Goal: Transaction & Acquisition: Purchase product/service

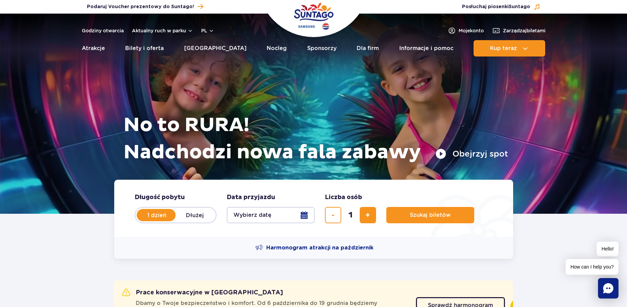
click at [243, 220] on button "Wybierz datę" at bounding box center [271, 215] width 88 height 16
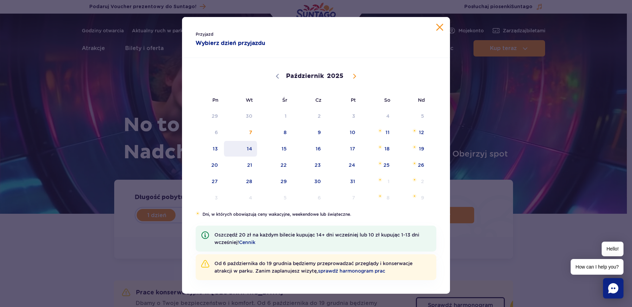
click at [248, 145] on span "14" at bounding box center [240, 149] width 34 height 16
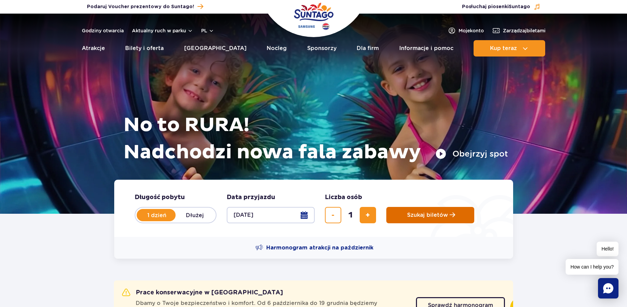
click at [419, 219] on button "Szukaj biletów" at bounding box center [430, 215] width 88 height 16
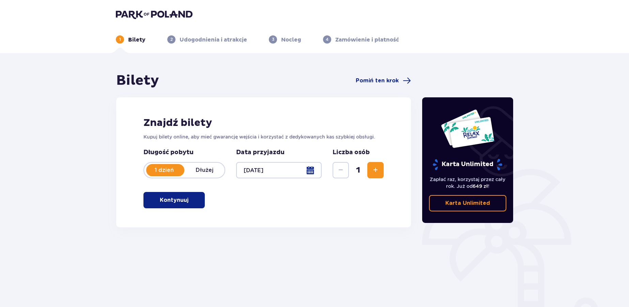
click at [198, 191] on div "Znajdź bilety Kupuj bilety online, aby mieć gwarancję wejścia i korzystać z ded…" at bounding box center [263, 162] width 295 height 130
click at [197, 196] on button "Kontynuuj" at bounding box center [173, 200] width 61 height 16
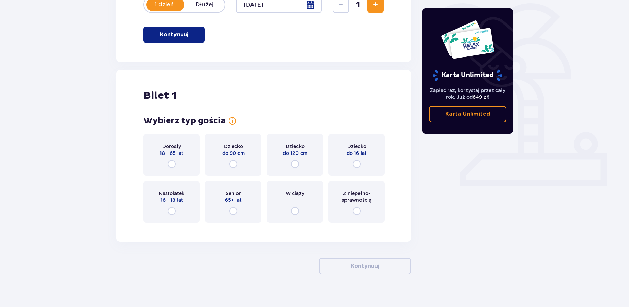
scroll to position [174, 0]
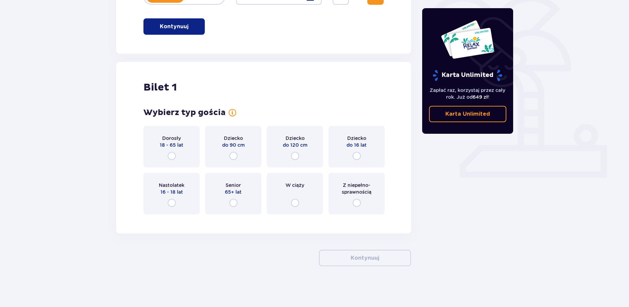
click at [169, 143] on span "18 - 65 lat" at bounding box center [172, 145] width 24 height 7
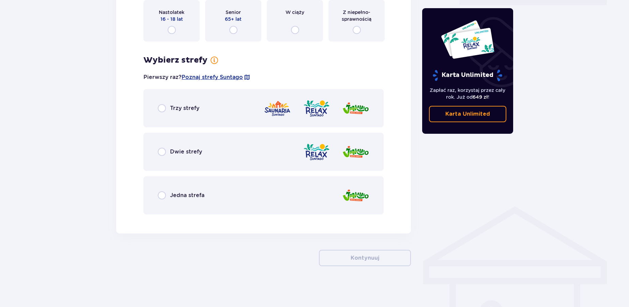
click at [252, 115] on div "Trzy strefy" at bounding box center [263, 108] width 240 height 38
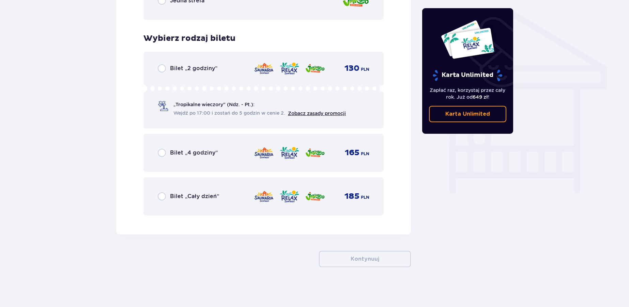
scroll to position [543, 0]
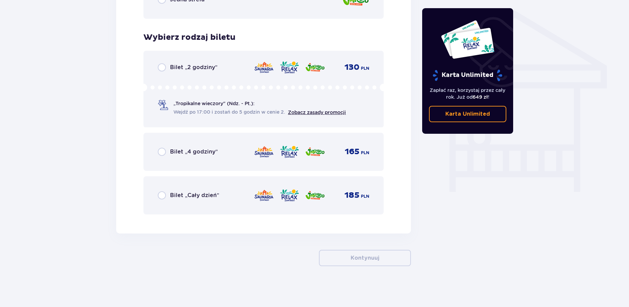
click at [331, 200] on div "185 PLN" at bounding box center [311, 195] width 115 height 14
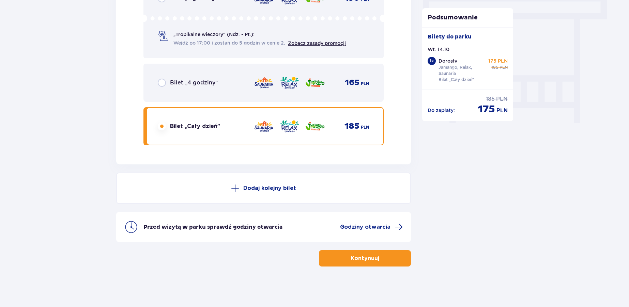
scroll to position [612, 0]
click at [376, 255] on span "button" at bounding box center [380, 258] width 8 height 8
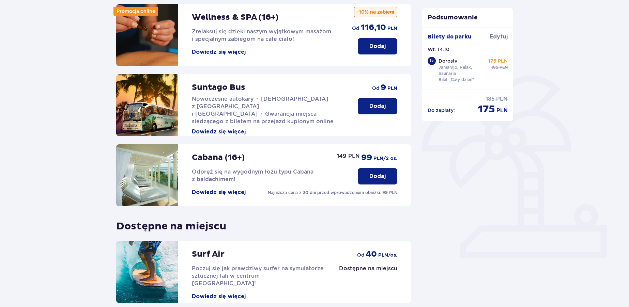
scroll to position [155, 0]
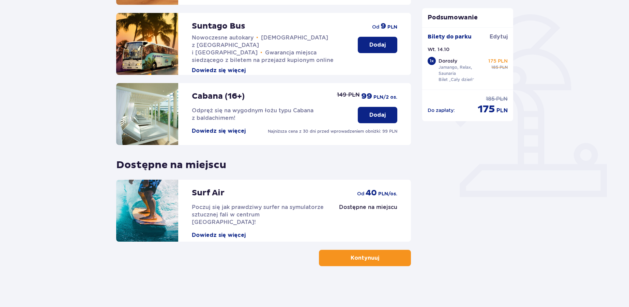
click at [388, 262] on button "Kontynuuj" at bounding box center [365, 258] width 92 height 16
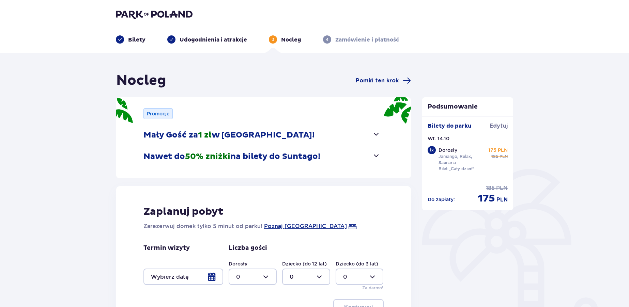
click at [288, 136] on p "Mały Gość za 1 zł w [GEOGRAPHIC_DATA]!" at bounding box center [228, 135] width 171 height 10
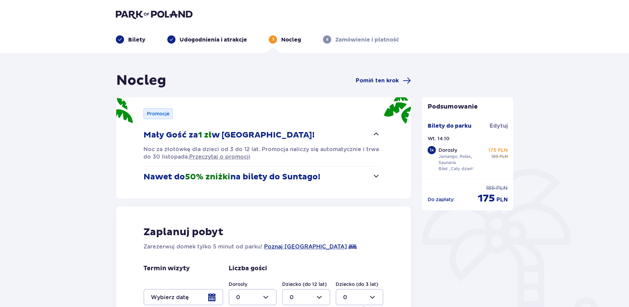
click at [265, 130] on p "Mały Gość za 1 zł w [GEOGRAPHIC_DATA]!" at bounding box center [228, 135] width 171 height 10
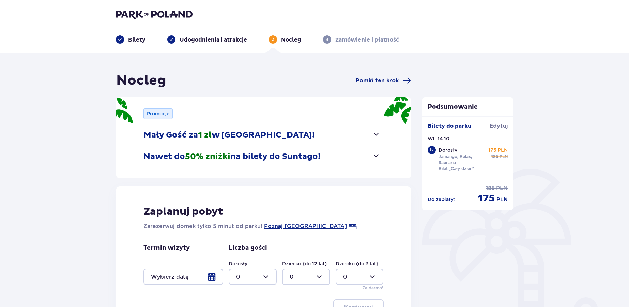
click at [256, 156] on p "Nawet do 50% zniżki na bilety do [GEOGRAPHIC_DATA]!" at bounding box center [231, 157] width 177 height 10
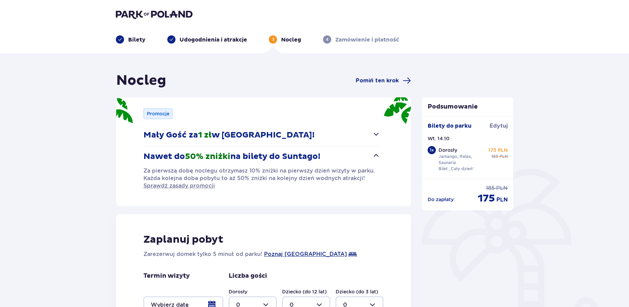
click at [256, 156] on p "Nawet do 50% zniżki na bilety do [GEOGRAPHIC_DATA]!" at bounding box center [231, 157] width 177 height 10
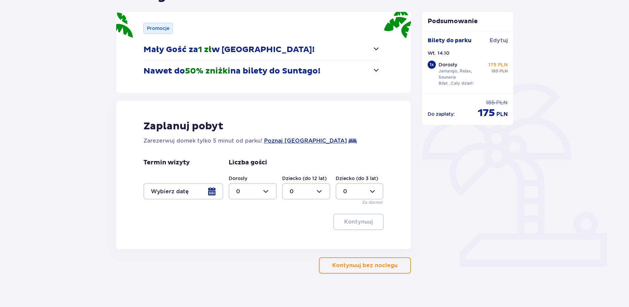
scroll to position [93, 0]
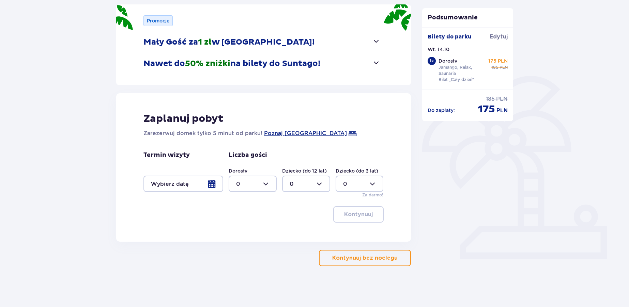
click at [210, 181] on div at bounding box center [183, 184] width 80 height 16
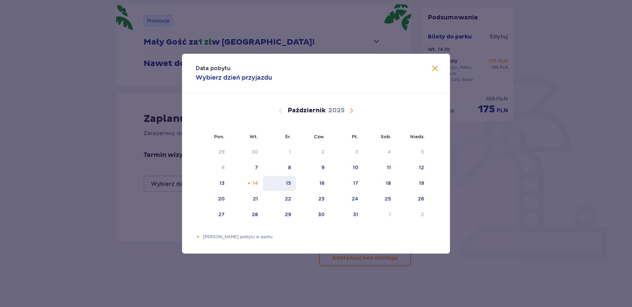
click at [272, 183] on div "15" at bounding box center [279, 183] width 33 height 15
click at [250, 185] on div "Pomarańczowa kropka" at bounding box center [249, 183] width 4 height 4
click at [274, 183] on div "15" at bounding box center [279, 183] width 33 height 15
type input "[DATE] - [DATE]"
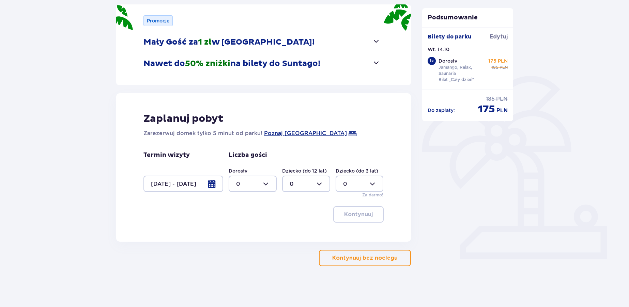
click at [244, 183] on div at bounding box center [253, 184] width 48 height 16
click at [245, 214] on span "1" at bounding box center [252, 219] width 47 height 14
click at [245, 174] on label "Dorosły" at bounding box center [238, 171] width 19 height 7
click at [245, 184] on div at bounding box center [253, 184] width 48 height 16
click at [244, 228] on span "2" at bounding box center [252, 233] width 47 height 14
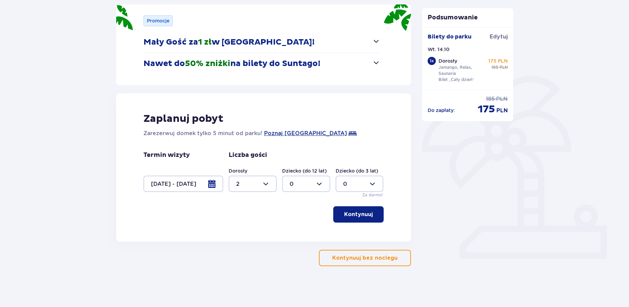
click at [236, 182] on div at bounding box center [253, 184] width 48 height 16
click at [235, 199] on span "0" at bounding box center [252, 205] width 47 height 14
drag, startPoint x: 237, startPoint y: 184, endPoint x: 239, endPoint y: 193, distance: 9.0
click at [238, 185] on div at bounding box center [253, 184] width 48 height 16
click at [242, 217] on div "1" at bounding box center [252, 218] width 33 height 7
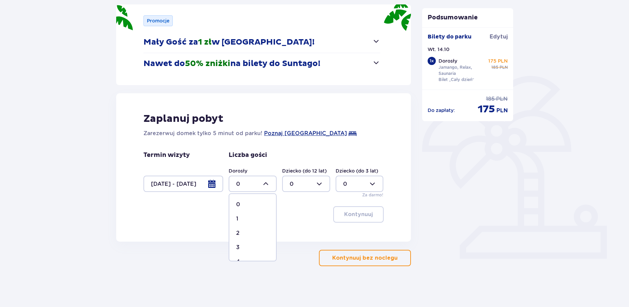
type input "1"
click at [240, 189] on div at bounding box center [253, 184] width 48 height 16
click at [241, 184] on div at bounding box center [253, 184] width 48 height 16
click at [366, 184] on div at bounding box center [360, 184] width 48 height 16
click at [358, 175] on div "Dziecko (do 3 lat) 0" at bounding box center [360, 180] width 48 height 25
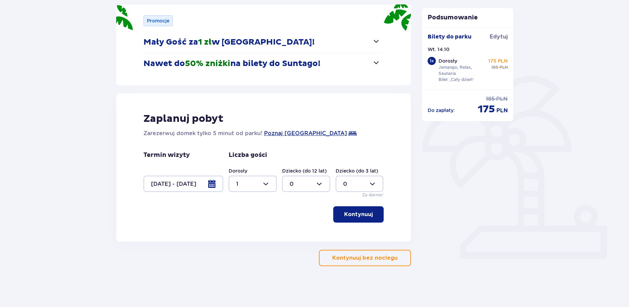
click at [360, 213] on p "Kontynuuj" at bounding box center [358, 214] width 29 height 7
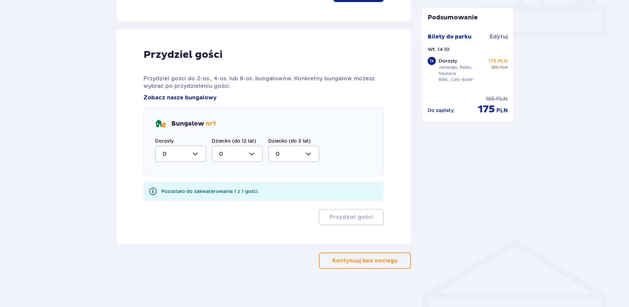
scroll to position [317, 0]
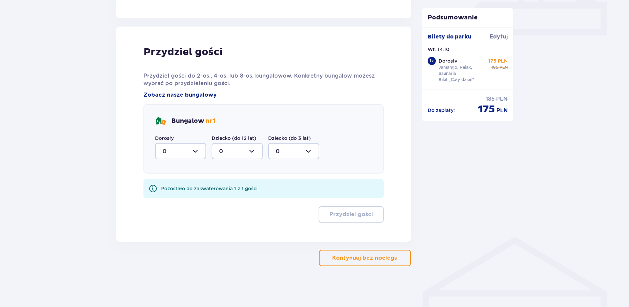
click at [202, 154] on div at bounding box center [180, 151] width 51 height 16
click at [188, 184] on div "1" at bounding box center [181, 186] width 36 height 7
type input "1"
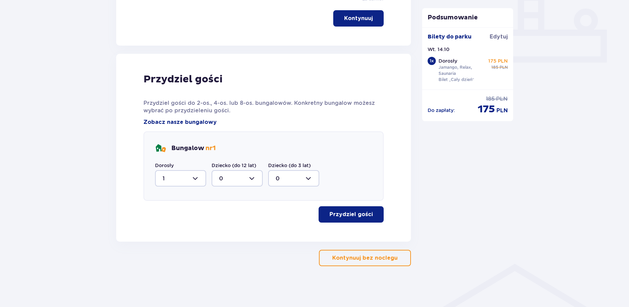
click at [370, 215] on span "button" at bounding box center [374, 215] width 8 height 8
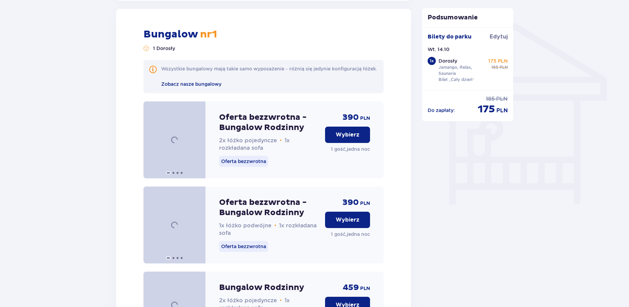
scroll to position [531, 0]
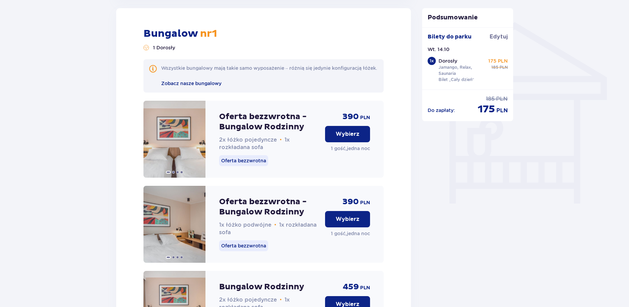
click at [353, 136] on button "Wybierz" at bounding box center [347, 134] width 45 height 16
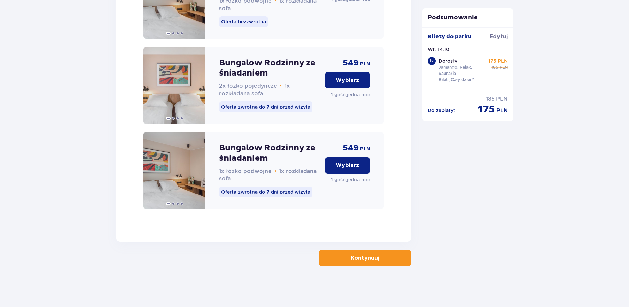
click at [384, 260] on button "Kontynuuj" at bounding box center [365, 258] width 92 height 16
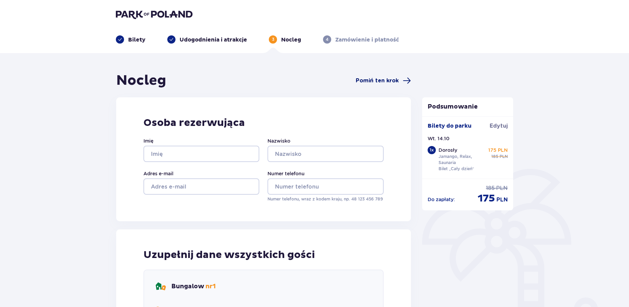
click at [387, 81] on span "Pomiń ten krok" at bounding box center [377, 80] width 43 height 7
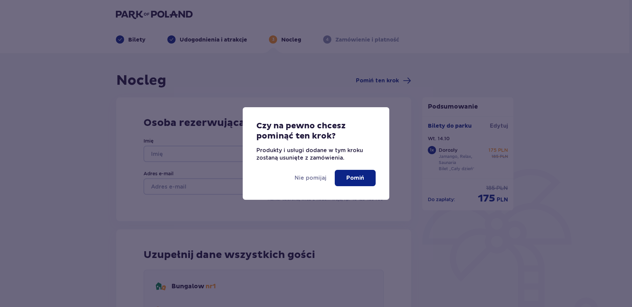
click at [358, 174] on p "Pomiń" at bounding box center [355, 177] width 18 height 7
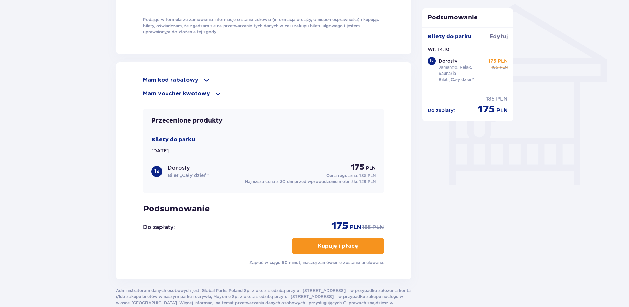
scroll to position [477, 0]
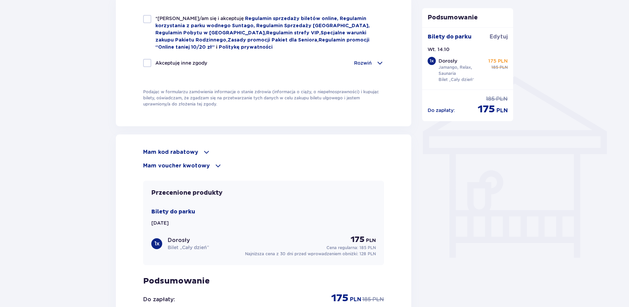
click at [194, 157] on div "Mam kod rabatowy Zastosuj Mam voucher kwotowy Zastosuj" at bounding box center [263, 159] width 241 height 22
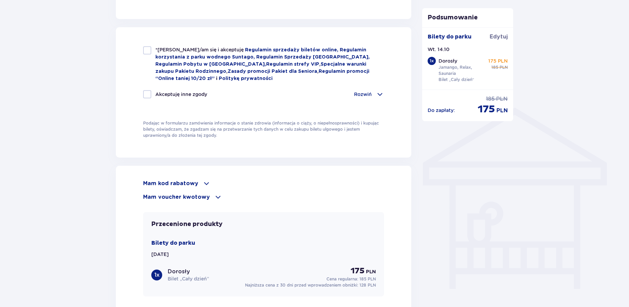
scroll to position [443, 0]
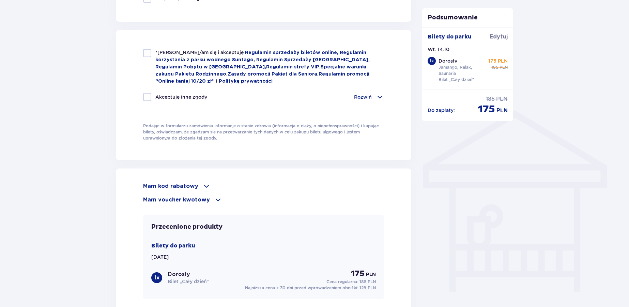
click at [199, 186] on div "Mam kod rabatowy" at bounding box center [263, 186] width 241 height 8
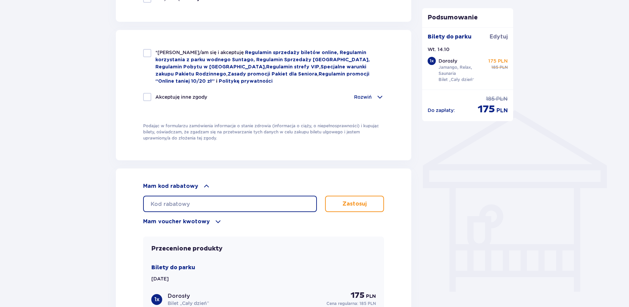
click at [201, 203] on input "text" at bounding box center [230, 204] width 174 height 16
type input "STUDENT30"
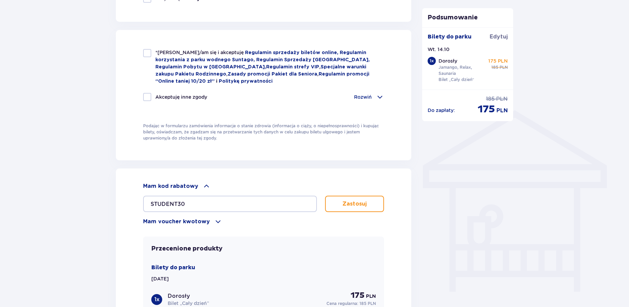
click at [382, 200] on button "Zastosuj" at bounding box center [354, 204] width 59 height 16
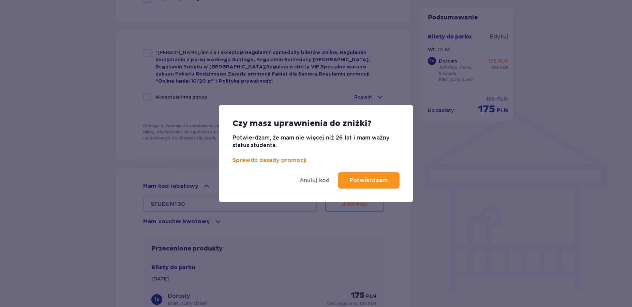
click at [366, 185] on button "Potwierdzam" at bounding box center [369, 180] width 62 height 16
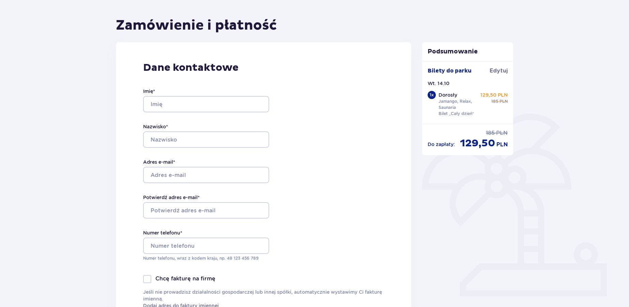
click at [196, 114] on div "Imię * Nazwisko * Adres e-mail * Potwierdź adres e-mail * Numer telefonu * Nume…" at bounding box center [206, 174] width 126 height 201
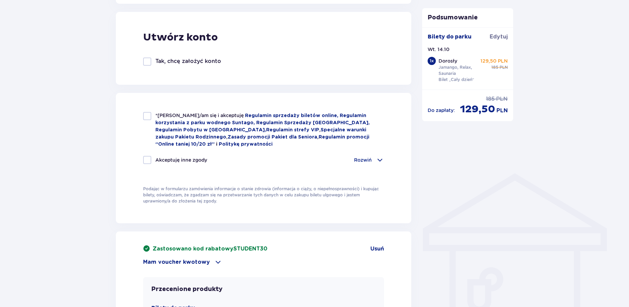
scroll to position [566, 0]
